Goal: Task Accomplishment & Management: Manage account settings

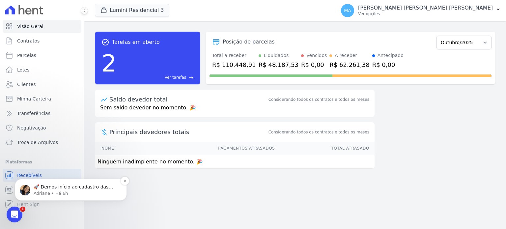
click at [80, 195] on p "Adriane • Há 6h" at bounding box center [76, 193] width 85 height 6
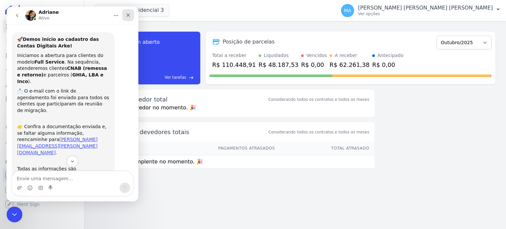
click at [126, 14] on icon "Fechar" at bounding box center [128, 15] width 4 height 4
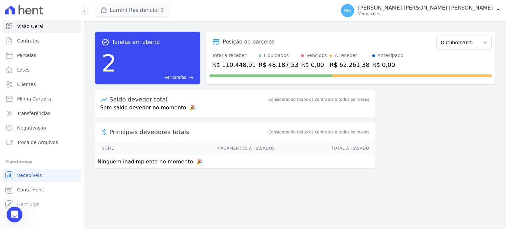
scroll to position [50, 0]
click at [136, 13] on button "Lumini Residencial 3" at bounding box center [132, 10] width 74 height 13
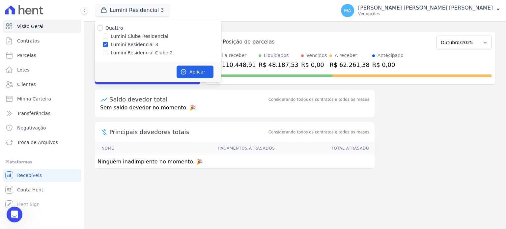
click at [126, 52] on label "Lumini Residencial Clube 2" at bounding box center [142, 52] width 62 height 7
click at [108, 52] on input "Lumini Residencial Clube 2" at bounding box center [105, 52] width 5 height 5
checkbox input "true"
click at [129, 45] on label "Lumini Residencial 3" at bounding box center [134, 44] width 47 height 7
click at [108, 45] on input "Lumini Residencial 3" at bounding box center [105, 44] width 5 height 5
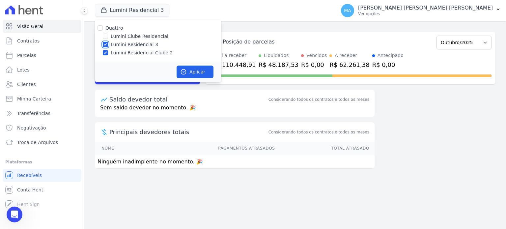
checkbox input "false"
click at [198, 71] on button "Aplicar" at bounding box center [194, 72] width 37 height 13
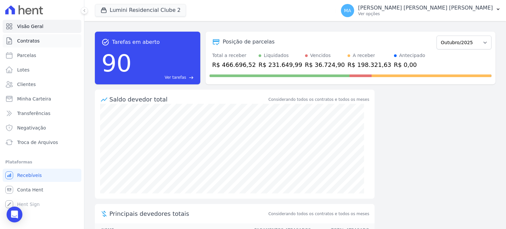
click at [39, 36] on link "Contratos" at bounding box center [42, 40] width 79 height 13
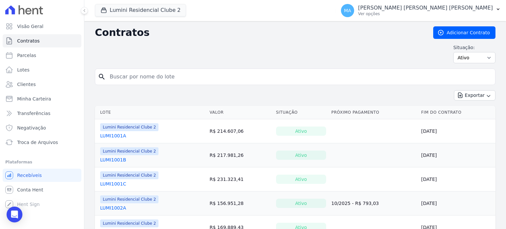
click at [161, 77] on input "search" at bounding box center [299, 76] width 386 height 13
click at [193, 76] on input "search" at bounding box center [299, 76] width 386 height 13
type input "1311D"
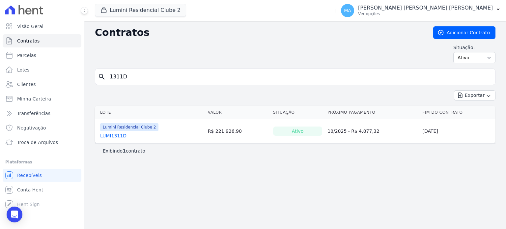
click at [124, 132] on div "LUMI1311D" at bounding box center [129, 135] width 58 height 7
click at [117, 135] on link "LUMI1311D" at bounding box center [113, 135] width 26 height 7
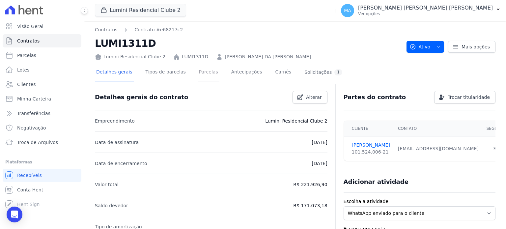
click at [202, 74] on link "Parcelas" at bounding box center [209, 72] width 22 height 17
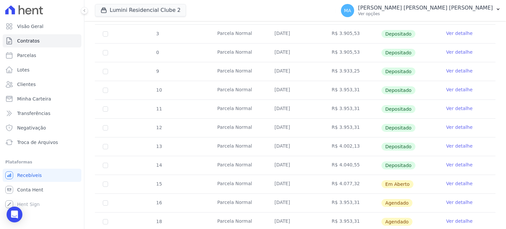
scroll to position [218, 0]
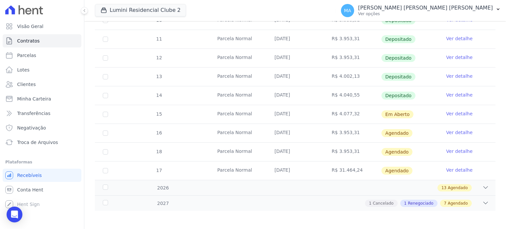
click at [454, 114] on link "Ver detalhe" at bounding box center [459, 113] width 26 height 7
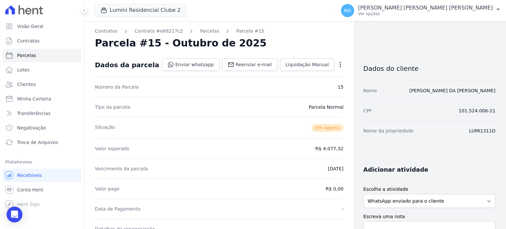
click at [337, 63] on icon "button" at bounding box center [340, 64] width 7 height 7
click at [290, 88] on link "Cancelar Cobrança" at bounding box center [312, 85] width 58 height 12
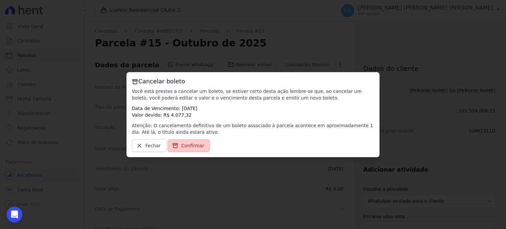
click at [187, 146] on span "Confirmar" at bounding box center [192, 145] width 23 height 7
